Goal: Task Accomplishment & Management: Manage account settings

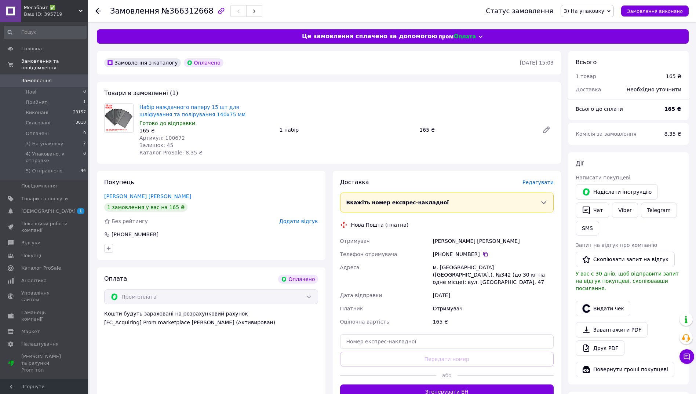
click at [166, 136] on span "Артикул: 100672" at bounding box center [161, 138] width 45 height 6
copy span "100672"
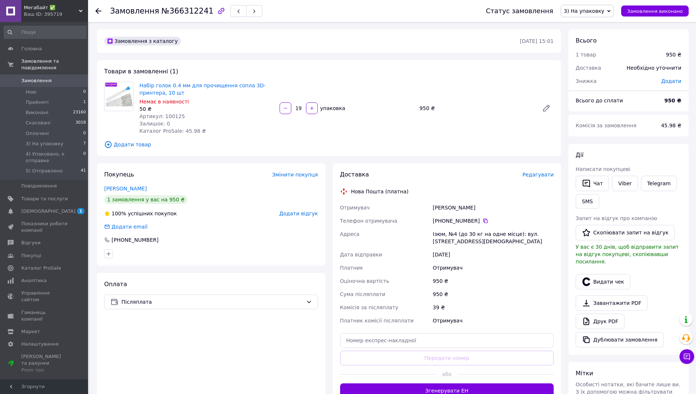
click at [171, 117] on span "Артикул: 100125" at bounding box center [161, 116] width 45 height 6
copy span "100125"
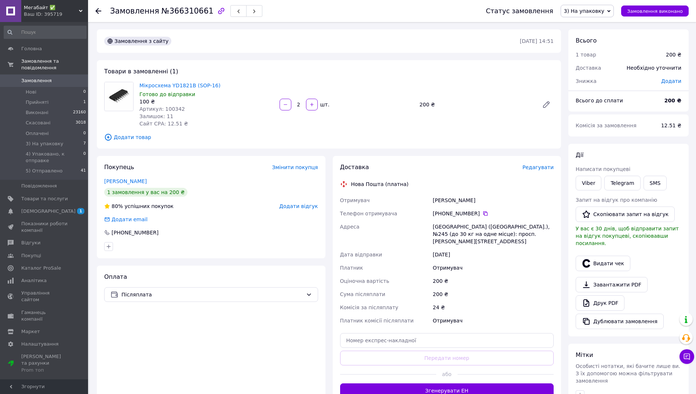
click at [168, 108] on span "Артикул: 100342" at bounding box center [161, 109] width 45 height 6
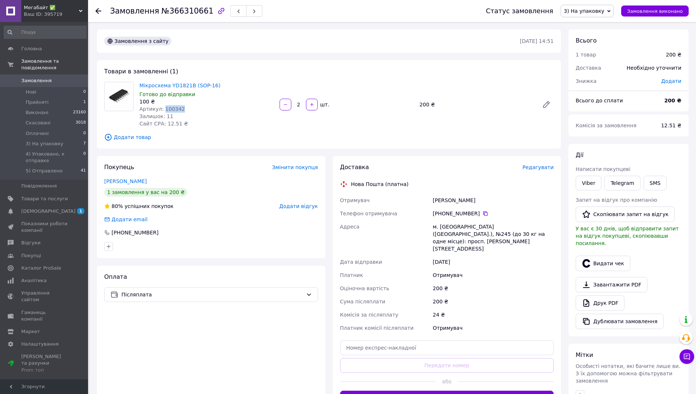
copy span "100342"
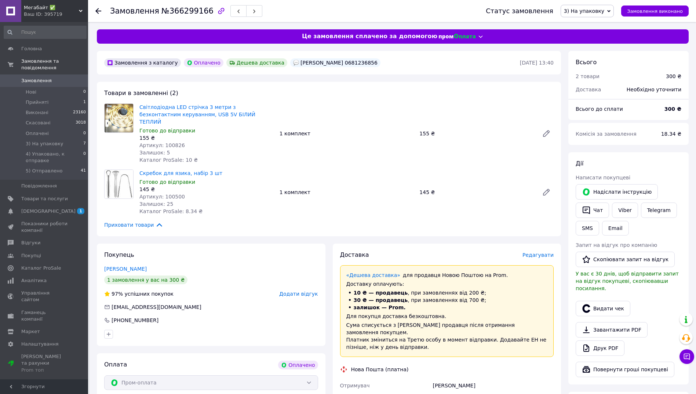
click at [169, 142] on span "Артикул: 100826" at bounding box center [161, 145] width 45 height 6
copy span "100826"
click at [171, 194] on span "Артикул: 100500" at bounding box center [161, 197] width 45 height 6
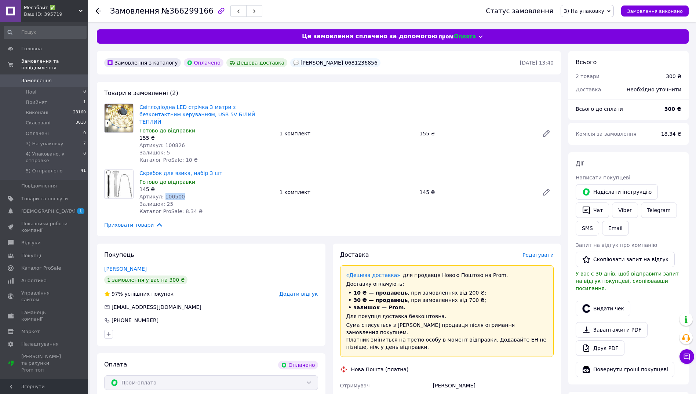
copy span "100500"
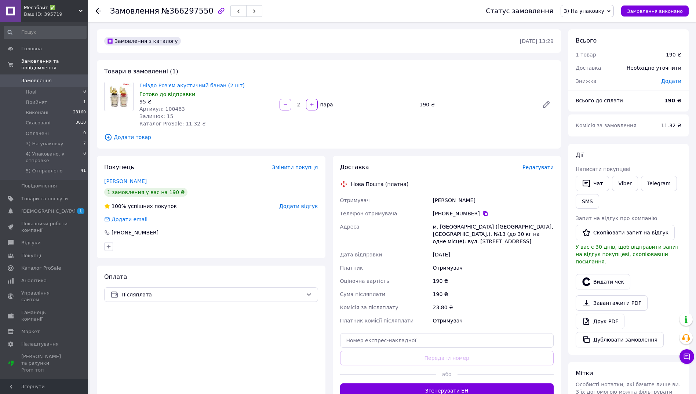
click at [171, 107] on span "Артикул: 100463" at bounding box center [161, 109] width 45 height 6
copy span "100463"
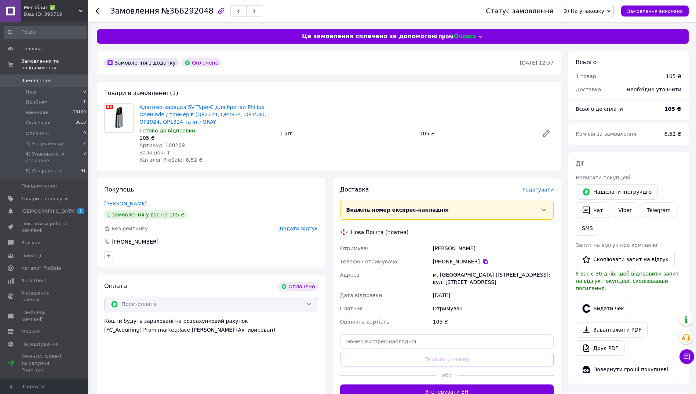
click at [169, 144] on span "Артикул: 100269" at bounding box center [161, 145] width 45 height 6
copy span "100269"
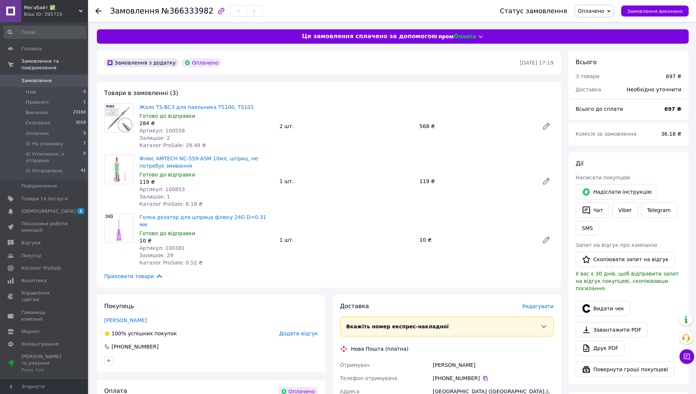
click at [175, 11] on span "№366333982" at bounding box center [187, 11] width 52 height 9
copy span "366333982"
click at [595, 11] on span "Оплачено" at bounding box center [590, 11] width 26 height 6
click at [602, 58] on li "3) На упаковку" at bounding box center [610, 58] width 71 height 11
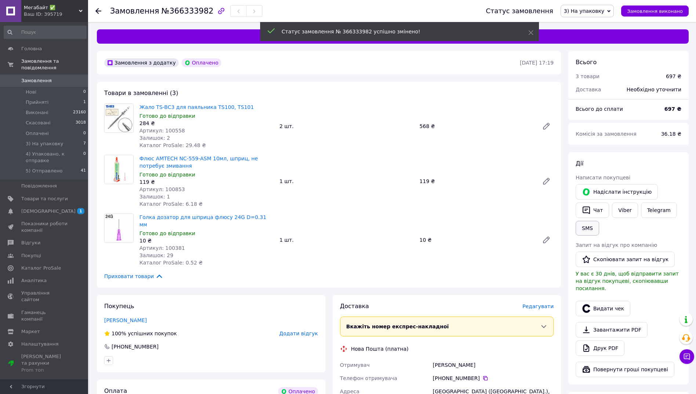
click at [587, 230] on button "SMS" at bounding box center [586, 228] width 23 height 15
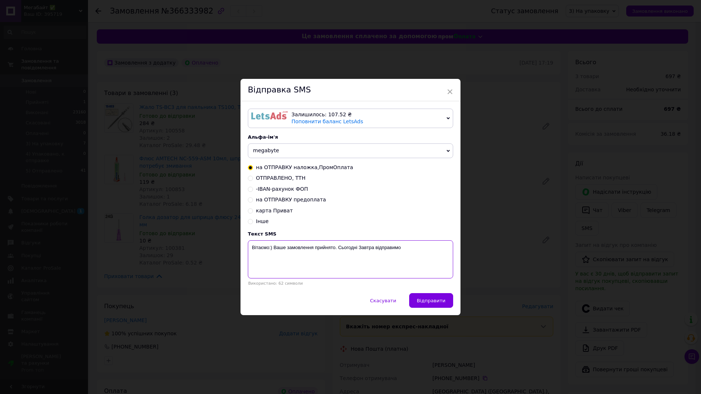
click at [314, 248] on textarea "Вітаємо:) Ваше замовлення прийнято. Сьогодні Завтра відправимо" at bounding box center [350, 259] width 205 height 38
paste textarea "366333982"
click at [382, 247] on textarea "Вітаємо:) Ваше замовлення 366333982 прийнято. Сьогодні Завтра відправимо" at bounding box center [350, 259] width 205 height 38
type textarea "Вітаємо:) Ваше замовлення 366333982 прийнято. Завтра відправимо"
click at [432, 301] on span "Відправити" at bounding box center [431, 300] width 29 height 5
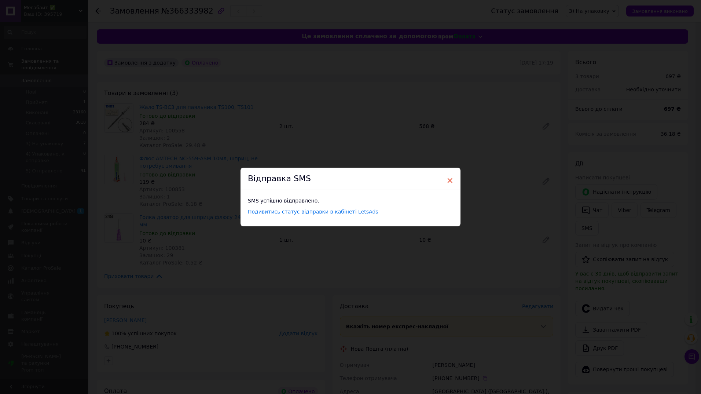
click at [449, 180] on span "×" at bounding box center [450, 180] width 7 height 12
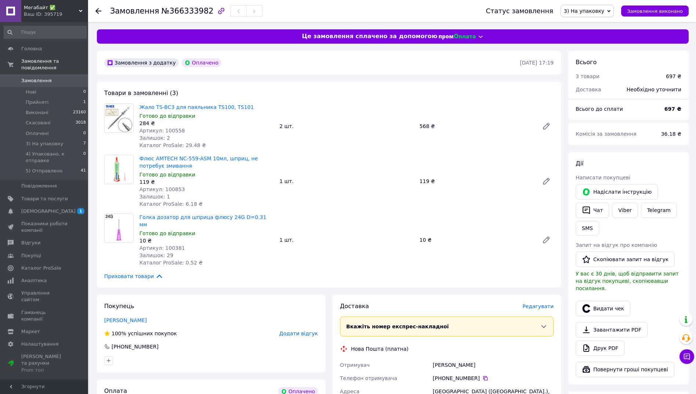
click at [172, 129] on span "Артикул: 100558" at bounding box center [161, 131] width 45 height 6
copy span "100558"
click at [172, 187] on span "Артикул: 100853" at bounding box center [161, 189] width 45 height 6
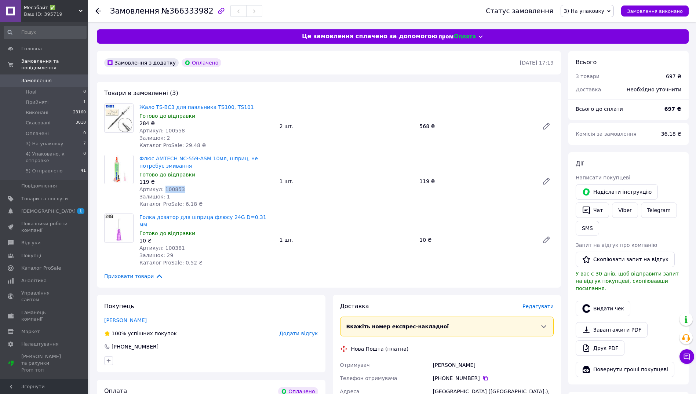
copy span "100853"
click at [172, 245] on span "Артикул: 100381" at bounding box center [161, 248] width 45 height 6
copy span "100381"
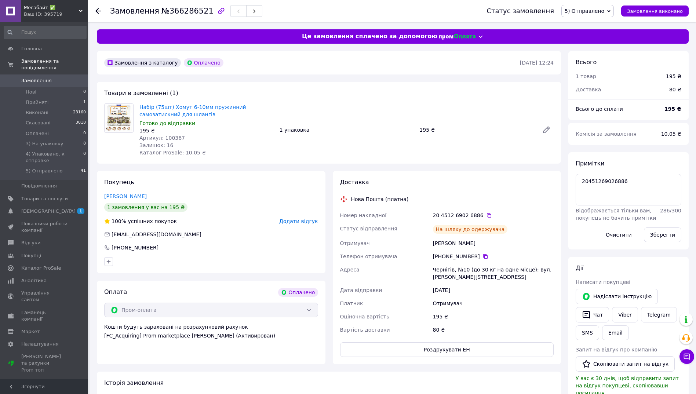
click at [170, 135] on span "Артикул: 100367" at bounding box center [161, 138] width 45 height 6
click at [169, 136] on span "Артикул: 100367" at bounding box center [161, 138] width 45 height 6
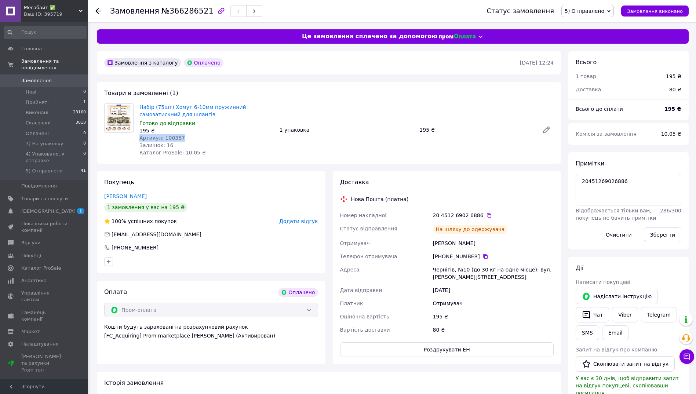
click at [210, 138] on div "Артикул: 100367" at bounding box center [206, 137] width 134 height 7
click at [177, 137] on span "Артикул: 100367" at bounding box center [161, 138] width 45 height 6
click at [173, 147] on div "Залишок: 16" at bounding box center [206, 145] width 134 height 7
click at [170, 138] on span "Артикул: 100367" at bounding box center [161, 138] width 45 height 6
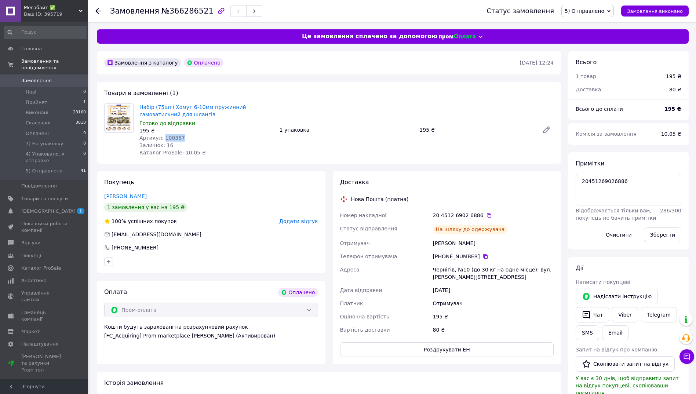
copy span "100367"
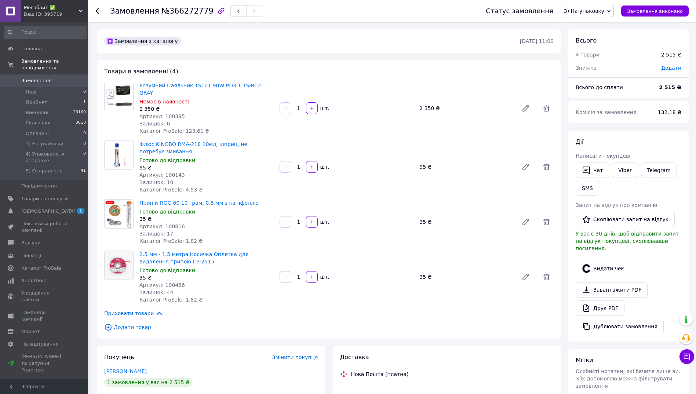
click at [172, 113] on span "Артикул: 100395" at bounding box center [161, 116] width 45 height 6
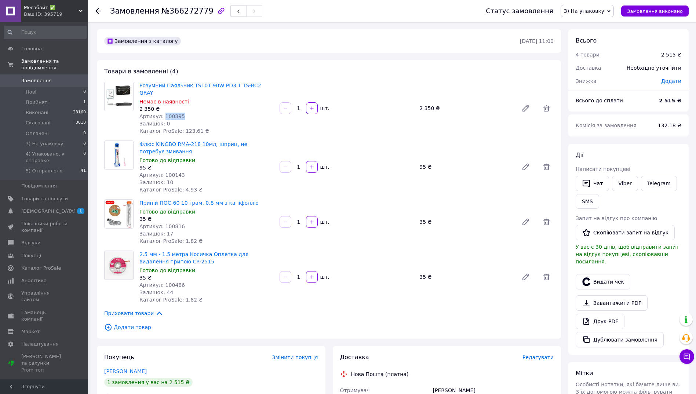
copy span "100395"
click at [170, 172] on span "Артикул: 100143" at bounding box center [161, 175] width 45 height 6
click at [171, 172] on span "Артикул: 100143" at bounding box center [161, 175] width 45 height 6
copy span "100143"
click at [170, 223] on span "Артикул: 100816" at bounding box center [161, 226] width 45 height 6
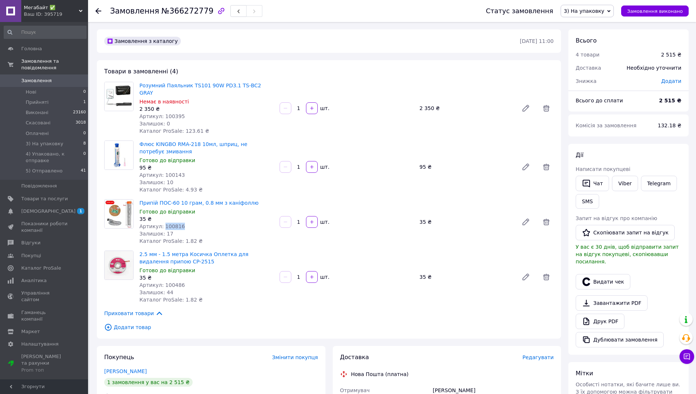
click at [170, 223] on span "Артикул: 100816" at bounding box center [161, 226] width 45 height 6
copy span "100816"
click at [171, 282] on span "Артикул: 100486" at bounding box center [161, 285] width 45 height 6
copy span "100486"
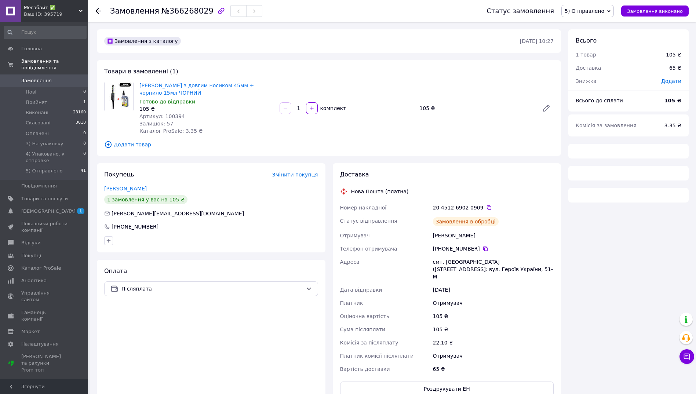
click at [173, 115] on span "Артикул: 100394" at bounding box center [161, 116] width 45 height 6
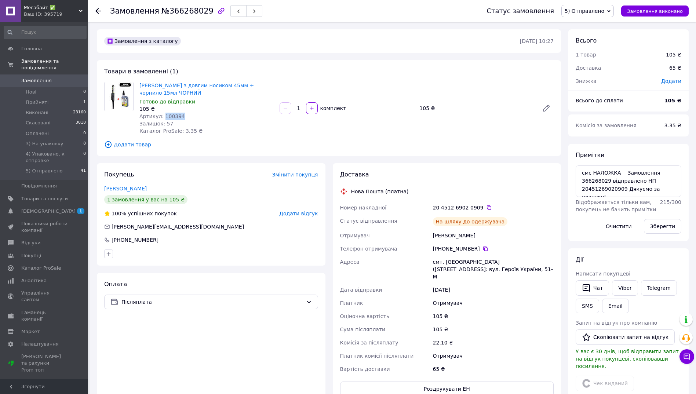
click at [173, 115] on span "Артикул: 100394" at bounding box center [161, 116] width 45 height 6
copy span "100394"
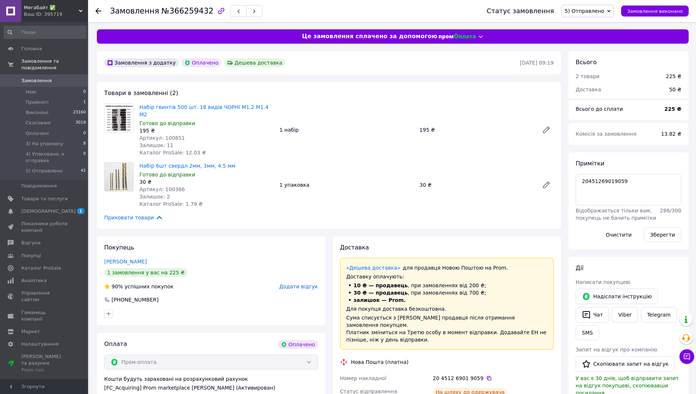
click at [167, 135] on span "Артикул: 100851" at bounding box center [161, 138] width 45 height 6
copy span "100851"
click at [170, 186] on span "Артикул: 100366" at bounding box center [161, 189] width 45 height 6
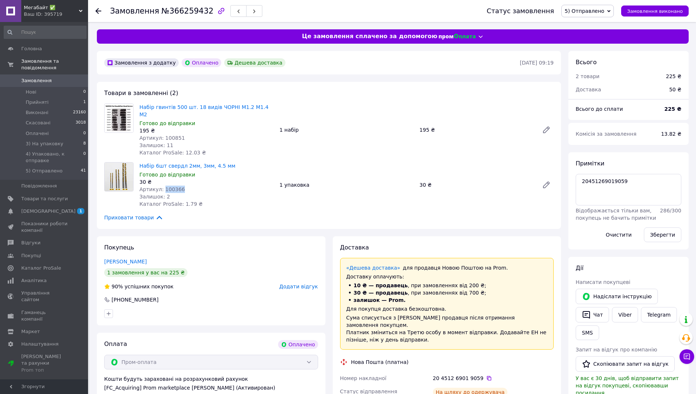
click at [170, 186] on span "Артикул: 100366" at bounding box center [161, 189] width 45 height 6
copy span "100366"
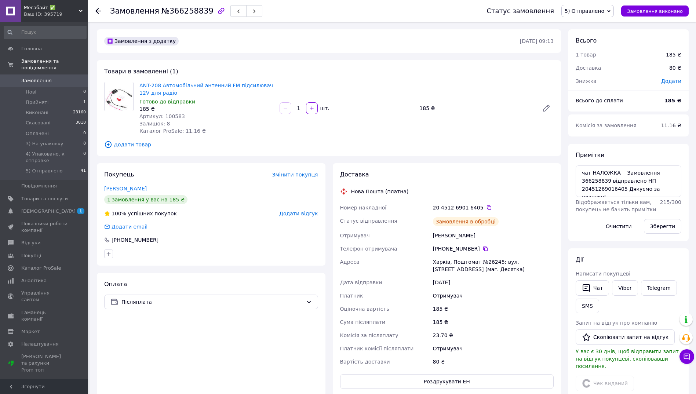
click at [167, 116] on span "Артикул: 100583" at bounding box center [161, 116] width 45 height 6
copy span "100583"
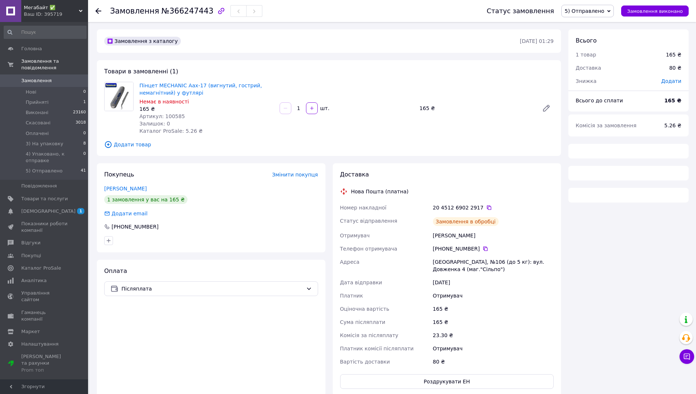
click at [168, 117] on span "Артикул: 100585" at bounding box center [161, 116] width 45 height 6
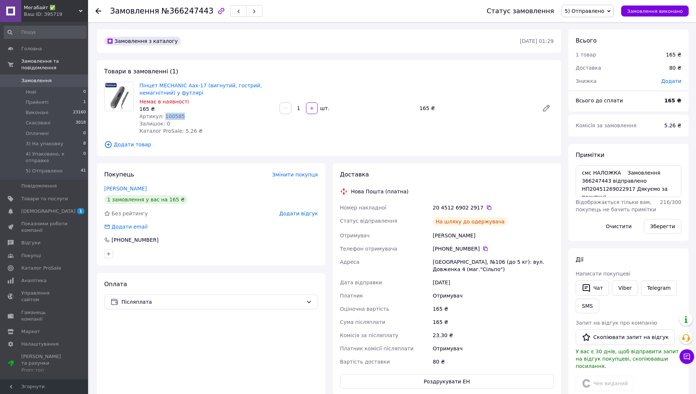
click at [168, 117] on span "Артикул: 100585" at bounding box center [161, 116] width 45 height 6
copy span "100585"
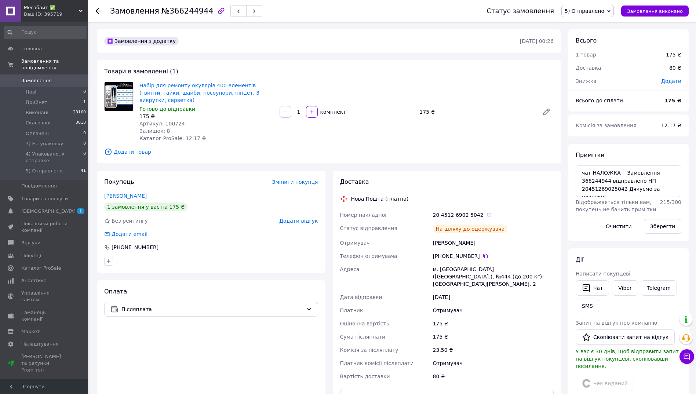
click at [169, 121] on span "Артикул: 100724" at bounding box center [161, 124] width 45 height 6
copy span "100724"
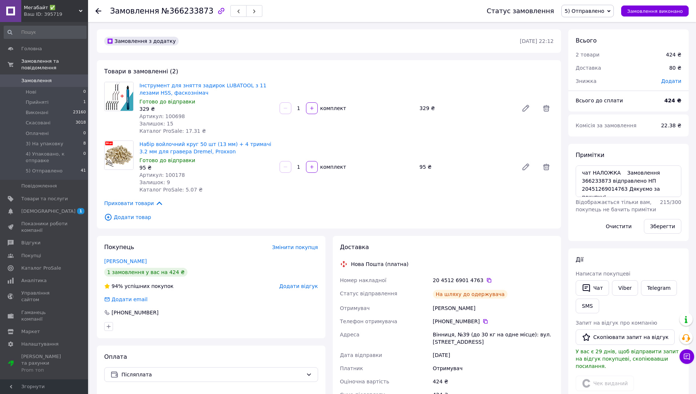
click at [171, 115] on span "Артикул: 100698" at bounding box center [161, 116] width 45 height 6
copy span "100698"
click at [173, 176] on span "Артикул: 100178" at bounding box center [161, 175] width 45 height 6
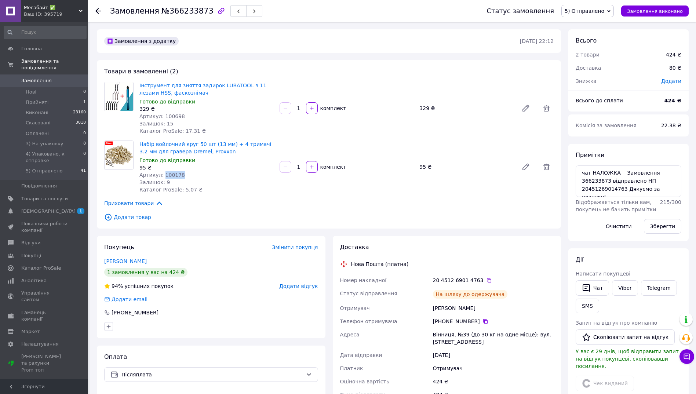
copy span "100178"
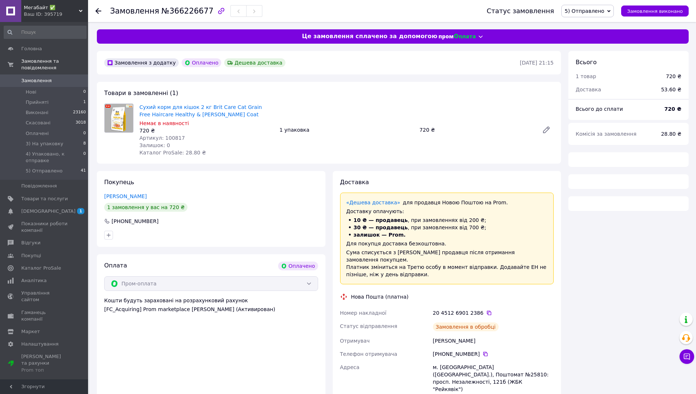
click at [169, 140] on span "Артикул: 100817" at bounding box center [161, 138] width 45 height 6
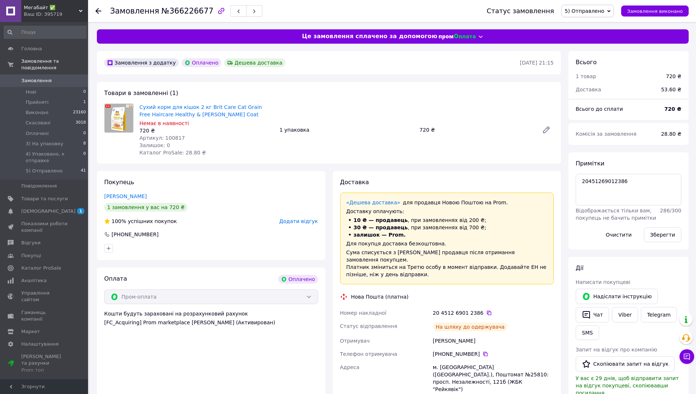
scroll to position [45, 0]
click at [169, 140] on span "Артикул: 100817" at bounding box center [161, 138] width 45 height 6
copy span "100817"
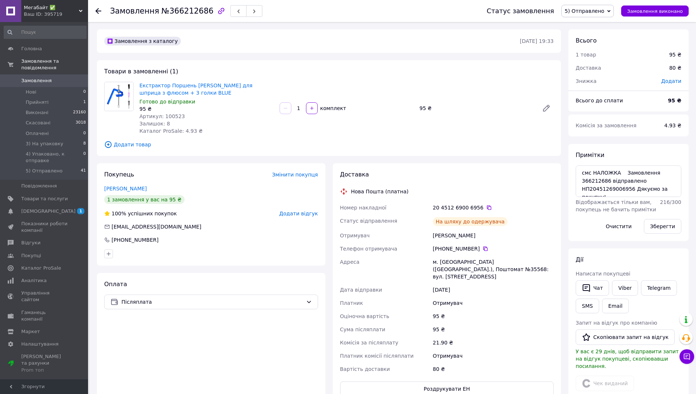
scroll to position [18, 0]
click at [168, 116] on span "Артикул: 100523" at bounding box center [161, 116] width 45 height 6
copy span "100523"
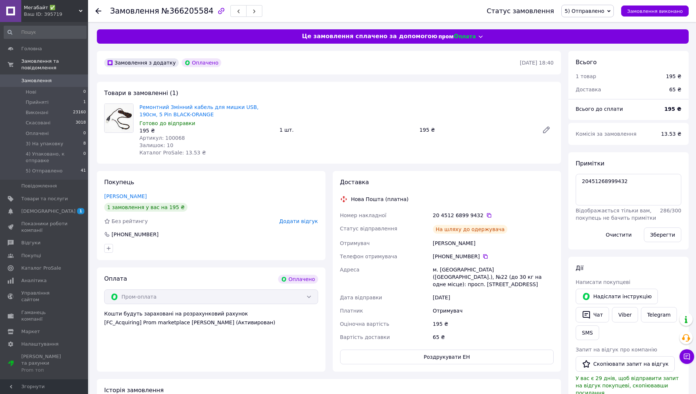
click at [170, 138] on span "Артикул: 100068" at bounding box center [161, 138] width 45 height 6
copy span "100068"
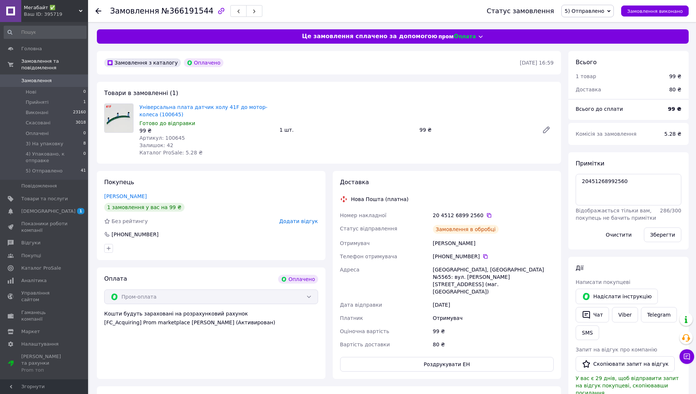
scroll to position [28, 0]
click at [167, 136] on span "Артикул: 100645" at bounding box center [161, 138] width 45 height 6
copy span "100645"
